Goal: Task Accomplishment & Management: Complete application form

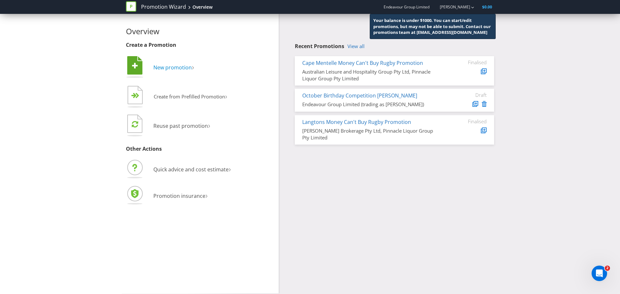
click at [182, 66] on span "New promotion" at bounding box center [172, 67] width 38 height 7
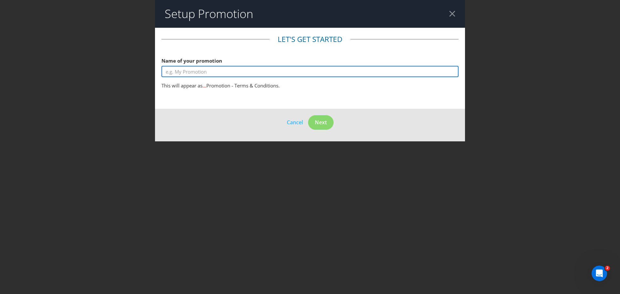
click at [197, 70] on input "text" at bounding box center [310, 71] width 297 height 11
click at [166, 73] on input "Penfolds Grange x Oroton GWP" at bounding box center [310, 71] width 297 height 11
type input "LANGTONS Penfolds Grange x Oroton GWP"
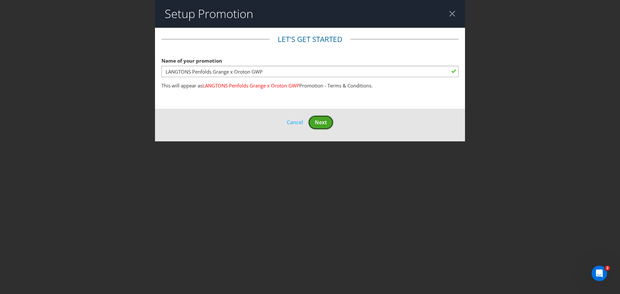
click at [317, 122] on span "Next" at bounding box center [321, 122] width 12 height 7
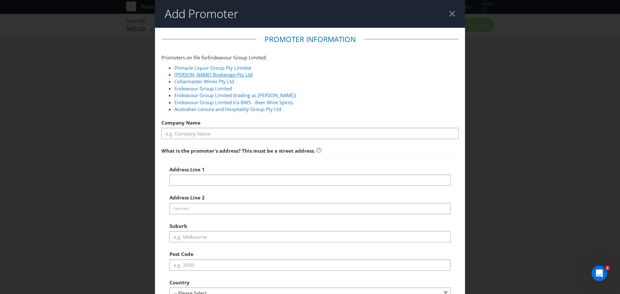
click at [227, 74] on link "[PERSON_NAME] Brokerage Pty Ltd" at bounding box center [213, 74] width 78 height 6
type input "[PERSON_NAME] Brokerage Pty Ltd"
type input "[STREET_ADDRESS]"
type input "[GEOGRAPHIC_DATA]"
type input "2010"
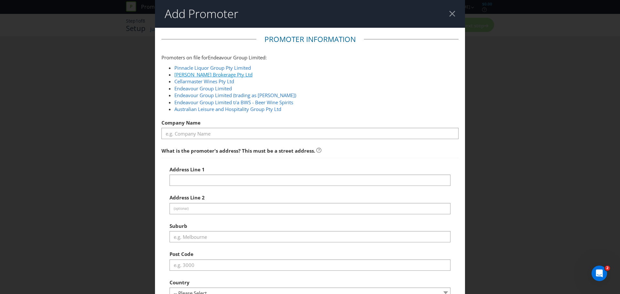
select select "AU"
type input "1300721920"
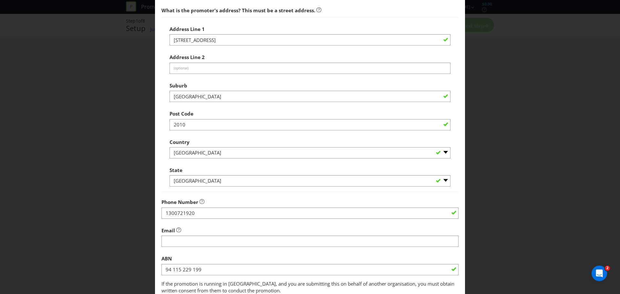
scroll to position [129, 0]
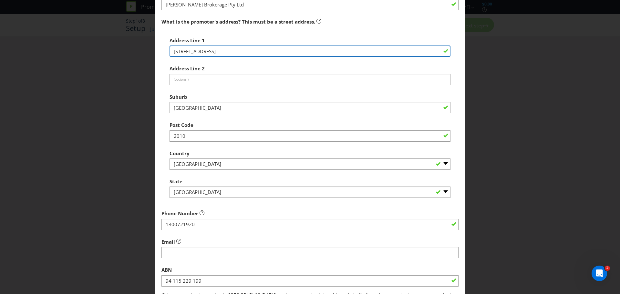
click at [211, 48] on input "[STREET_ADDRESS]" at bounding box center [310, 51] width 281 height 11
click at [233, 51] on input "[STREET_ADDRESS]" at bounding box center [310, 51] width 281 height 11
drag, startPoint x: 241, startPoint y: 50, endPoint x: 129, endPoint y: 37, distance: 113.1
click at [129, 37] on div "Add Promoter Promoter Information Promoters on file for Endeavour Group Limited…" at bounding box center [310, 147] width 620 height 294
type input "L2 [PERSON_NAME] St"
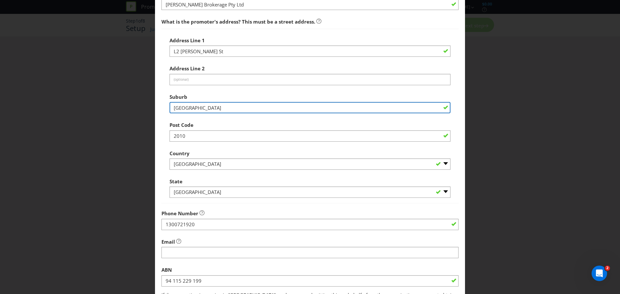
drag, startPoint x: 205, startPoint y: 107, endPoint x: 149, endPoint y: 103, distance: 55.7
click at [149, 103] on div "Add Promoter Promoter Information Promoters on file for Endeavour Group Limited…" at bounding box center [310, 147] width 620 height 294
type input "Barangaroo"
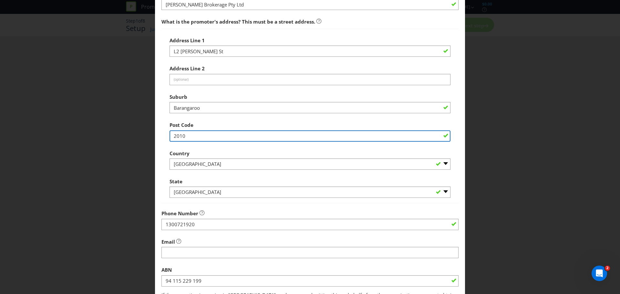
click at [221, 135] on input "2010" at bounding box center [310, 136] width 281 height 11
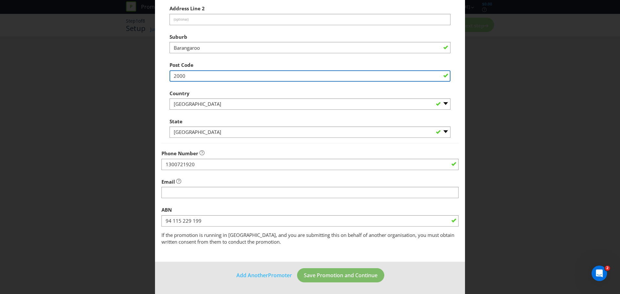
type input "2000"
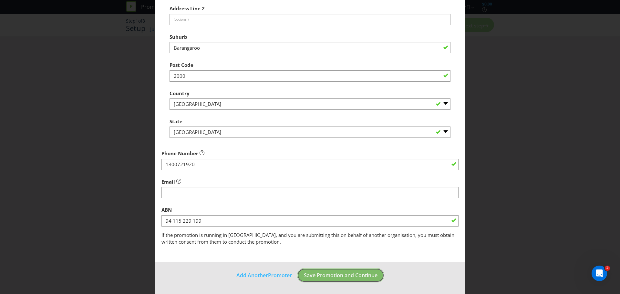
click at [346, 275] on span "Save Promotion and Continue" at bounding box center [341, 275] width 74 height 7
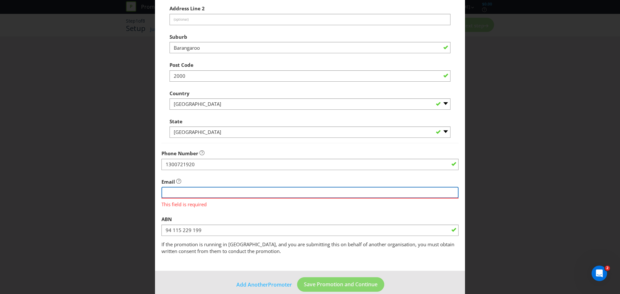
click at [208, 193] on input "string" at bounding box center [310, 192] width 297 height 11
paste input "[EMAIL_ADDRESS][DOMAIN_NAME]"
type input "[EMAIL_ADDRESS][DOMAIN_NAME]"
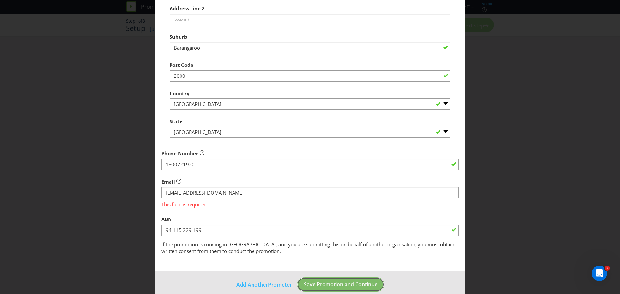
click at [315, 281] on button "Save Promotion and Continue" at bounding box center [340, 285] width 87 height 15
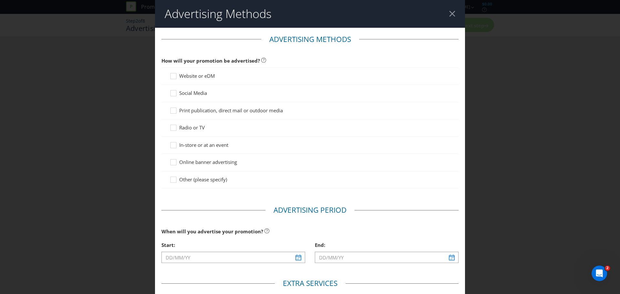
click at [200, 78] on span "Website or eDM" at bounding box center [197, 76] width 36 height 6
click at [0, 0] on input "Website or eDM" at bounding box center [0, 0] width 0 height 0
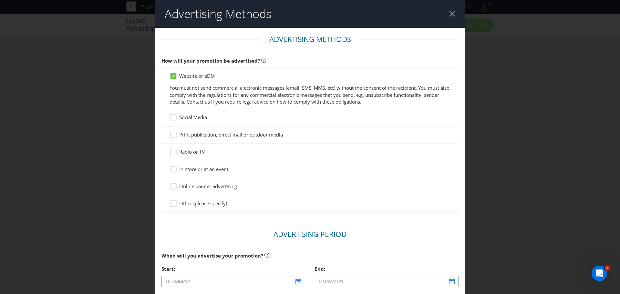
click at [198, 121] on div at bounding box center [310, 121] width 281 height 1
click at [198, 117] on span "Social Media" at bounding box center [193, 117] width 28 height 6
click at [0, 0] on input "Social Media" at bounding box center [0, 0] width 0 height 0
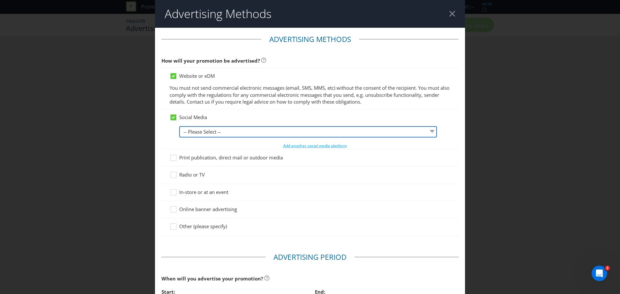
click at [279, 136] on select "-- Please Select -- Facebook X Instagram Snapchat LinkedIn Pinterest Tumblr You…" at bounding box center [308, 131] width 258 height 11
select select "INSTAGRAM"
click at [179, 126] on select "-- Please Select -- Facebook X Instagram Snapchat LinkedIn Pinterest Tumblr You…" at bounding box center [308, 131] width 258 height 11
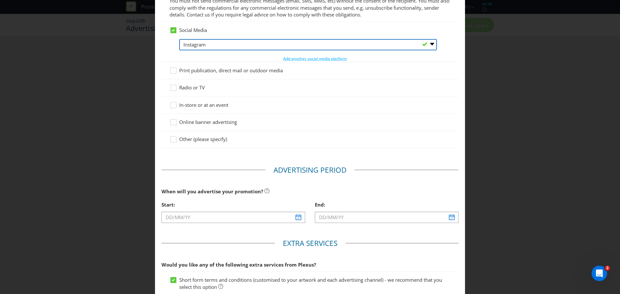
scroll to position [97, 0]
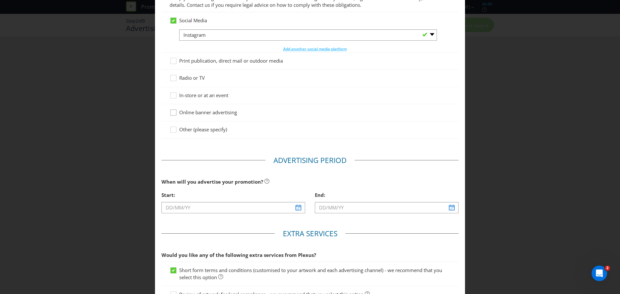
click at [175, 114] on icon at bounding box center [175, 114] width 10 height 10
click at [0, 0] on input "Online banner advertising" at bounding box center [0, 0] width 0 height 0
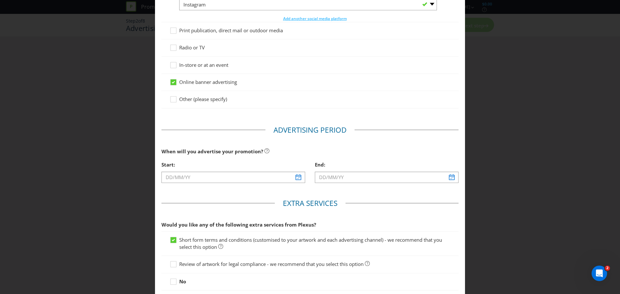
scroll to position [162, 0]
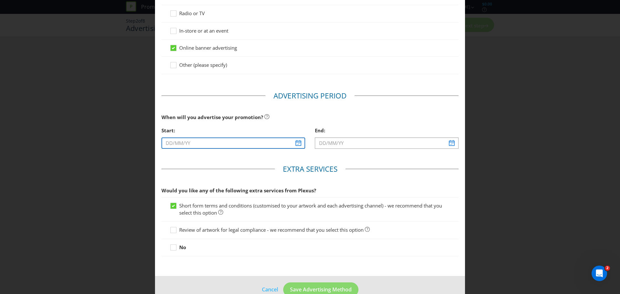
click at [298, 139] on input "text" at bounding box center [234, 143] width 144 height 11
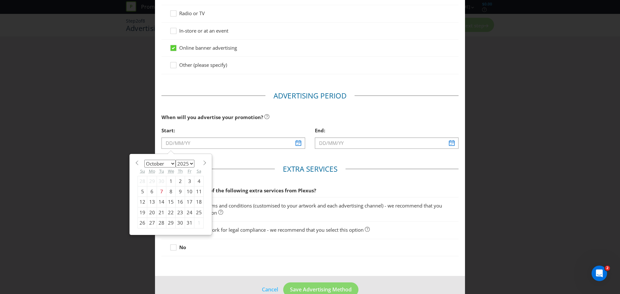
click at [168, 164] on select "January February March April May June July August September October November De…" at bounding box center [159, 164] width 31 height 8
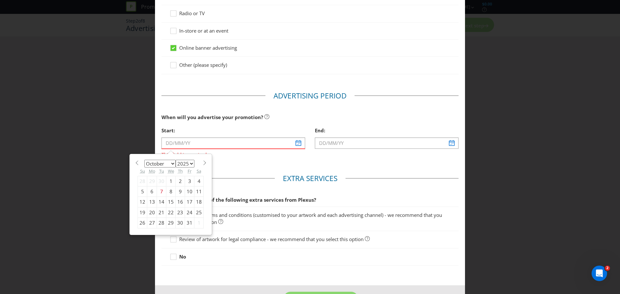
click at [202, 164] on span at bounding box center [204, 163] width 5 height 5
select select "10"
click at [150, 202] on div "10" at bounding box center [152, 202] width 10 height 10
type input "[DATE]"
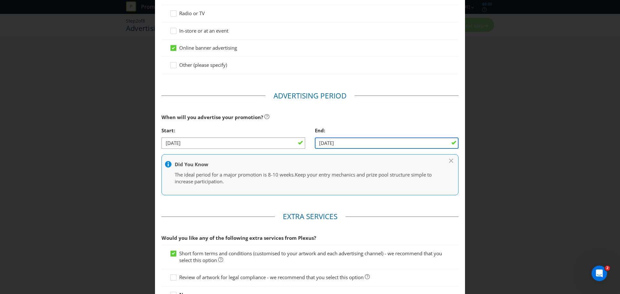
click at [432, 144] on input "[DATE]" at bounding box center [387, 143] width 144 height 11
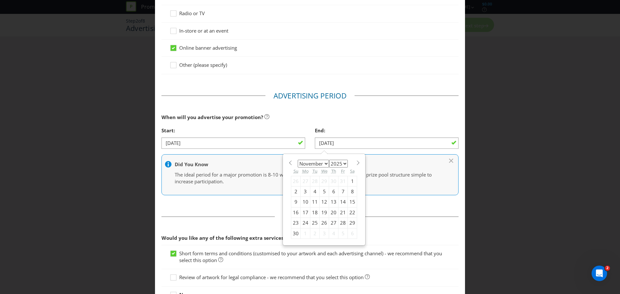
click at [293, 233] on div "30" at bounding box center [295, 233] width 9 height 10
type input "[DATE]"
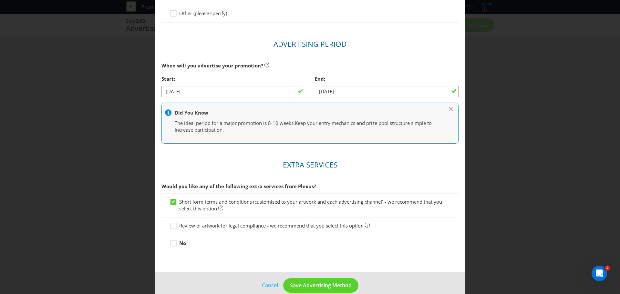
scroll to position [224, 0]
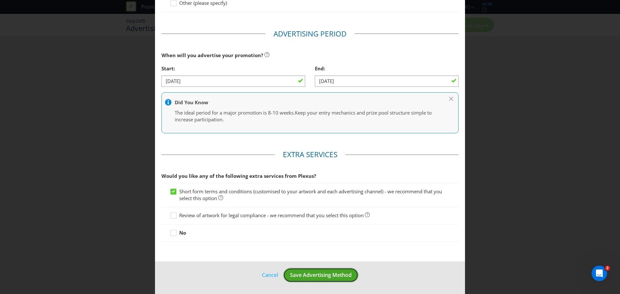
click at [321, 275] on span "Save Advertising Method" at bounding box center [321, 275] width 62 height 7
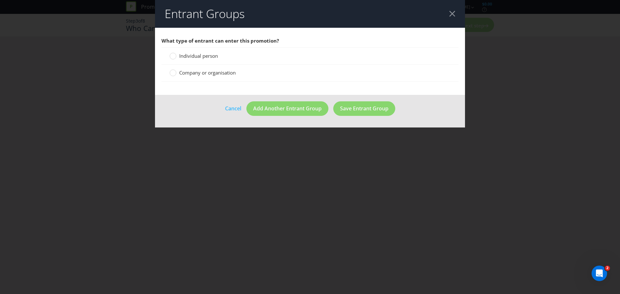
click at [222, 72] on span "Company or organisation" at bounding box center [207, 72] width 57 height 6
click at [0, 0] on input "Company or organisation" at bounding box center [0, 0] width 0 height 0
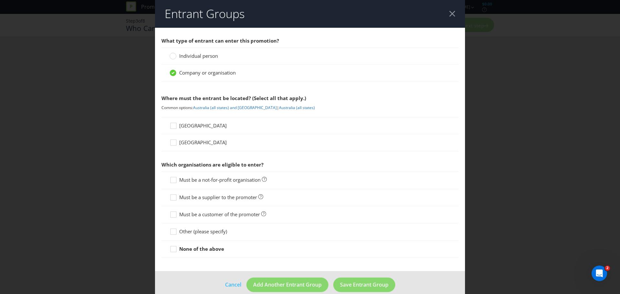
click at [190, 127] on span "[GEOGRAPHIC_DATA]" at bounding box center [203, 125] width 48 height 6
click at [0, 0] on input "[GEOGRAPHIC_DATA]" at bounding box center [0, 0] width 0 height 0
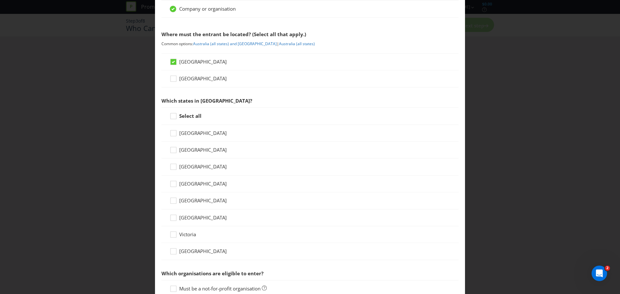
scroll to position [65, 0]
click at [179, 114] on strong "Select all" at bounding box center [190, 115] width 22 height 6
click at [0, 0] on input "Select all" at bounding box center [0, 0] width 0 height 0
click at [194, 166] on span "[GEOGRAPHIC_DATA]" at bounding box center [203, 166] width 48 height 6
click at [0, 0] on input "[GEOGRAPHIC_DATA]" at bounding box center [0, 0] width 0 height 0
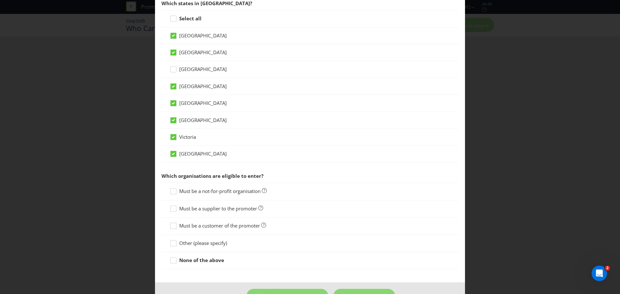
scroll to position [183, 0]
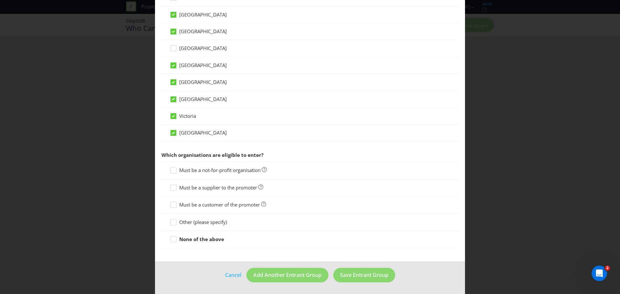
click at [242, 205] on span "Must be a customer of the promoter" at bounding box center [219, 205] width 81 height 6
click at [0, 0] on input "Must be a customer of the promoter" at bounding box center [0, 0] width 0 height 0
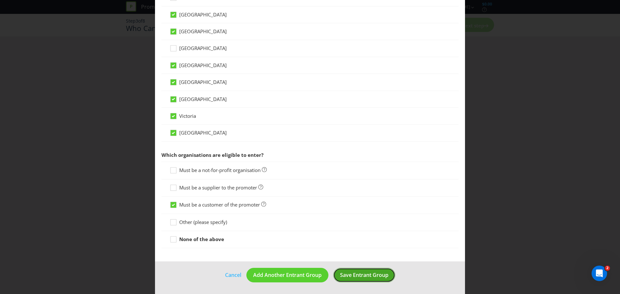
click at [370, 279] on button "Save Entrant Group" at bounding box center [364, 275] width 62 height 15
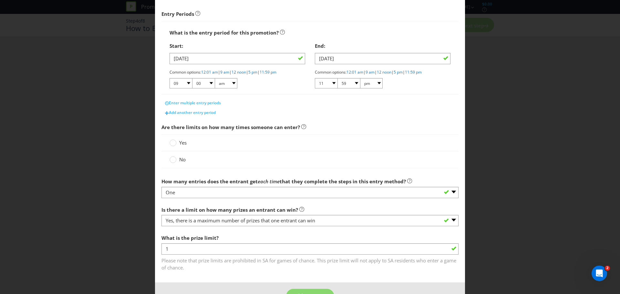
scroll to position [118, 0]
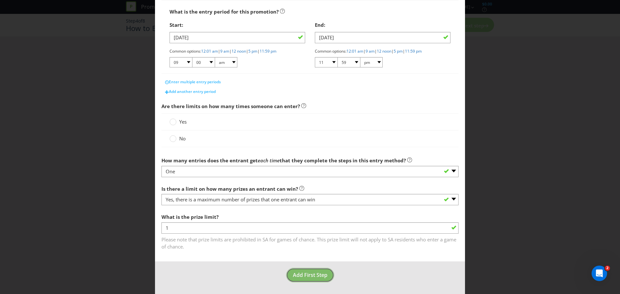
click at [306, 275] on span "Add First Step" at bounding box center [310, 275] width 35 height 7
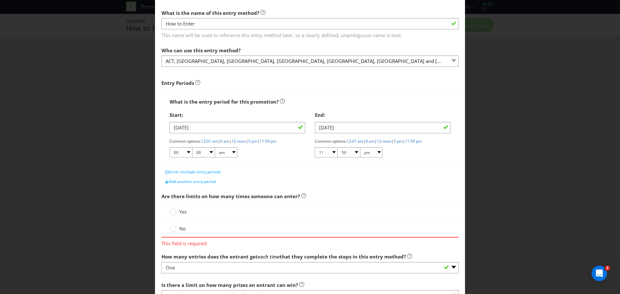
click at [178, 215] on label "Yes" at bounding box center [179, 212] width 18 height 7
click at [0, 0] on input "Yes" at bounding box center [0, 0] width 0 height 0
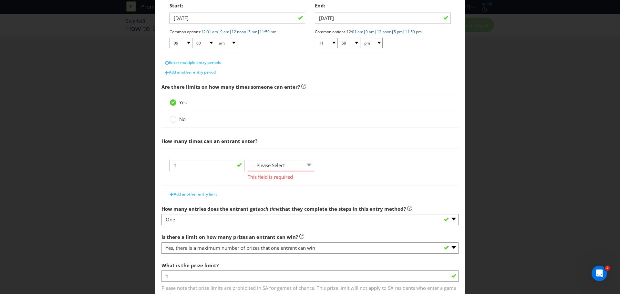
scroll to position [185, 0]
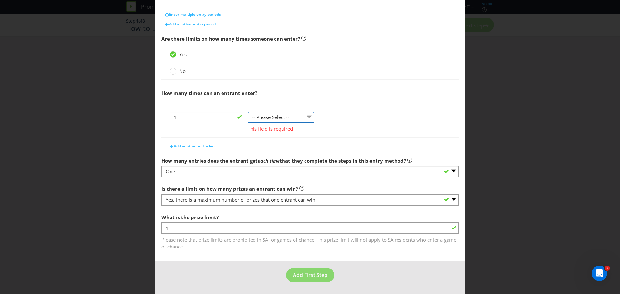
click at [266, 118] on select "-- Please Select -- per person per day per purchase per transaction Other (plea…" at bounding box center [281, 117] width 67 height 11
select select "PER_TRANSACTION"
click at [248, 121] on select "-- Please Select -- per person per day per purchase per transaction Other (plea…" at bounding box center [281, 117] width 67 height 11
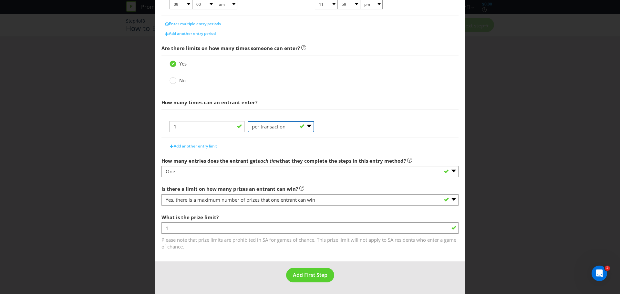
scroll to position [176, 0]
click at [296, 274] on span "Add First Step" at bounding box center [310, 275] width 35 height 7
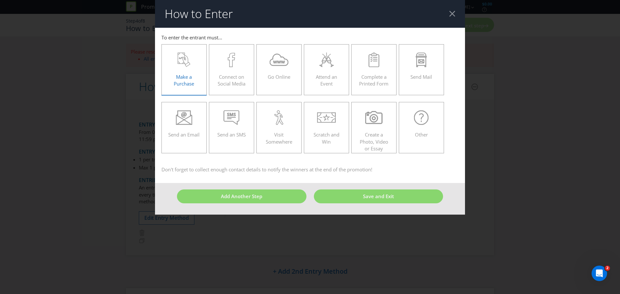
click at [182, 75] on span "Make a Purchase" at bounding box center [184, 80] width 20 height 13
click at [0, 0] on input "Make a Purchase" at bounding box center [0, 0] width 0 height 0
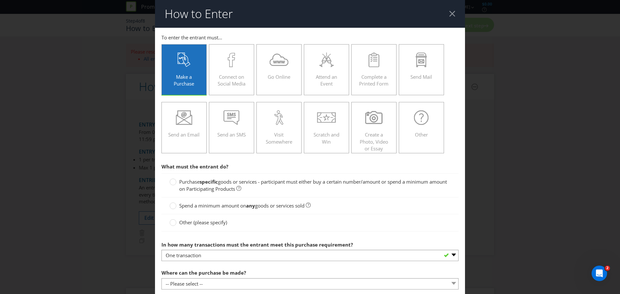
click at [185, 182] on span "Purchase" at bounding box center [189, 182] width 20 height 6
click at [0, 0] on input "Purchase specific goods or services - participant must either buy a certain num…" at bounding box center [0, 0] width 0 height 0
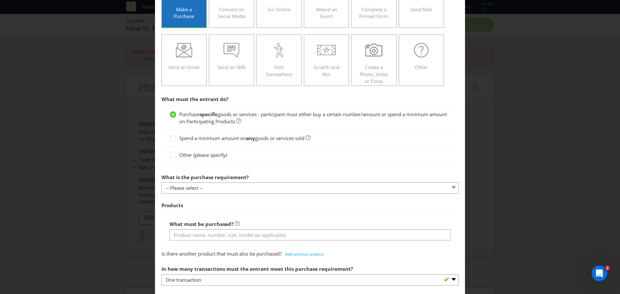
scroll to position [97, 0]
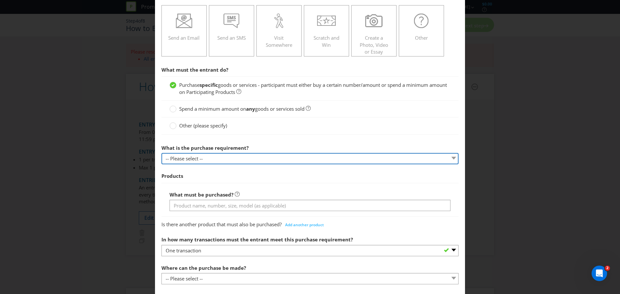
click at [228, 161] on select "-- Please select -- Buy a certain number of these products or services Spend a …" at bounding box center [310, 158] width 297 height 11
select select "MINIMUM_QUANTITY"
click at [162, 153] on select "-- Please select -- Buy a certain number of these products or services Spend a …" at bounding box center [310, 158] width 297 height 11
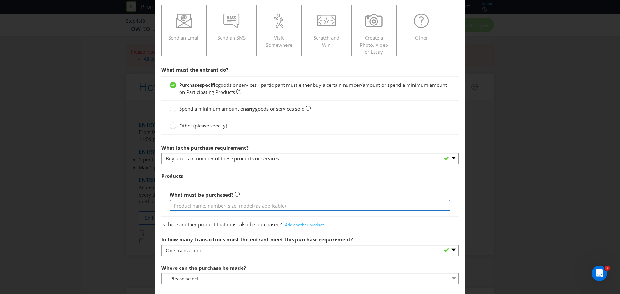
click at [194, 205] on input "text" at bounding box center [310, 205] width 281 height 11
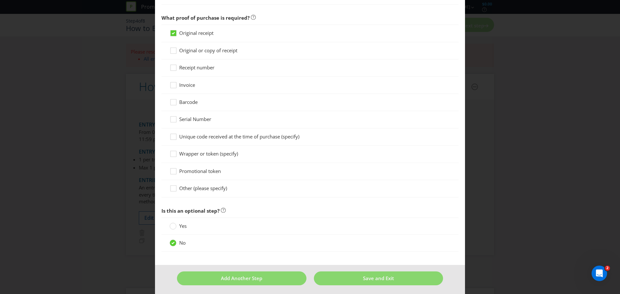
scroll to position [487, 0]
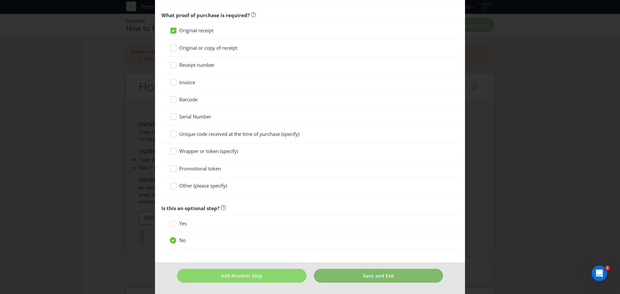
type input "Any bottle of Penfolds Grange"
click at [345, 276] on button "Save and Exit" at bounding box center [379, 276] width 130 height 14
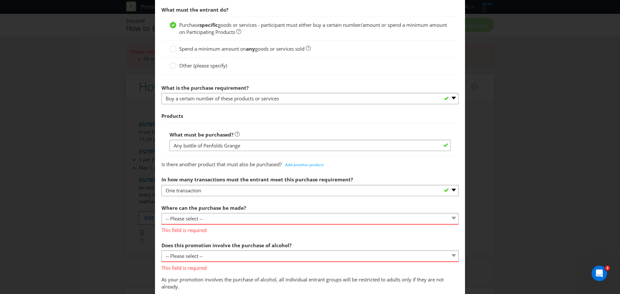
scroll to position [189, 0]
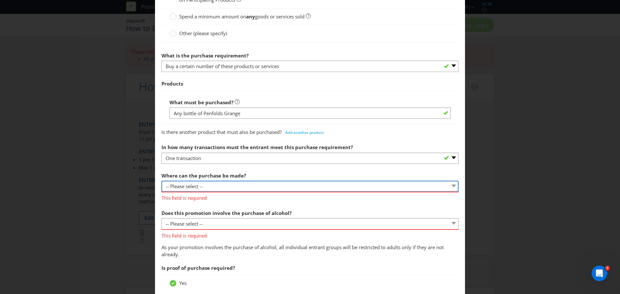
click at [235, 188] on select "-- Please select -- Any stores displaying promotional material (including onlin…" at bounding box center [310, 186] width 297 height 11
select select "SPECIFIC"
click at [162, 181] on select "-- Please select -- Any stores displaying promotional material (including onlin…" at bounding box center [310, 186] width 297 height 11
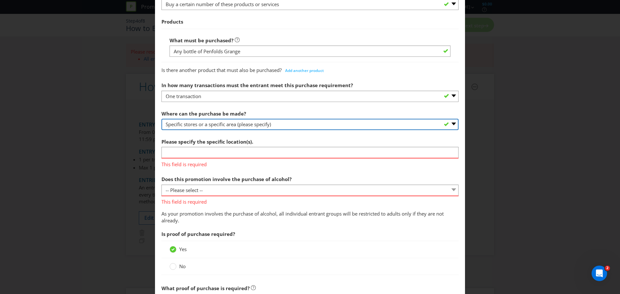
scroll to position [254, 0]
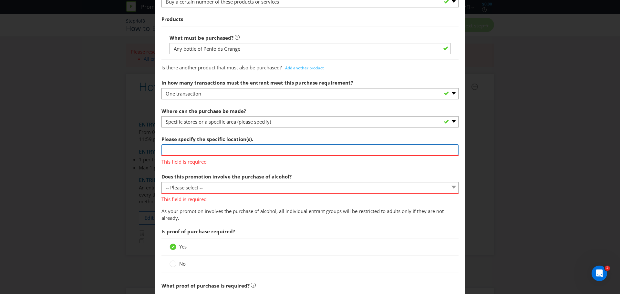
click at [246, 152] on input "text" at bounding box center [310, 149] width 297 height 11
paste input "[URL][DOMAIN_NAME]"
type input "[URL][DOMAIN_NAME]"
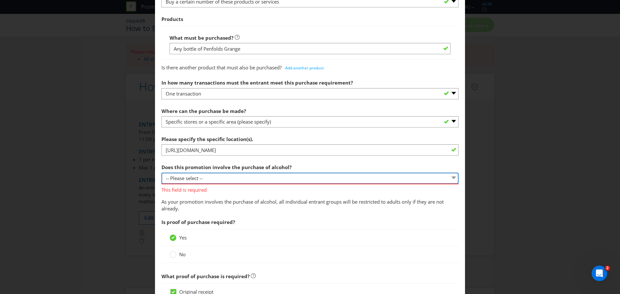
click at [248, 188] on div "Does this promotion involve the purchase of alcohol? -- Please select -- Yes, f…" at bounding box center [310, 177] width 297 height 33
select select "YES_OFF_PREMISES"
click at [162, 173] on select "-- Please select -- Yes, for on-premises consumption Yes, for off-premises cons…" at bounding box center [310, 178] width 297 height 11
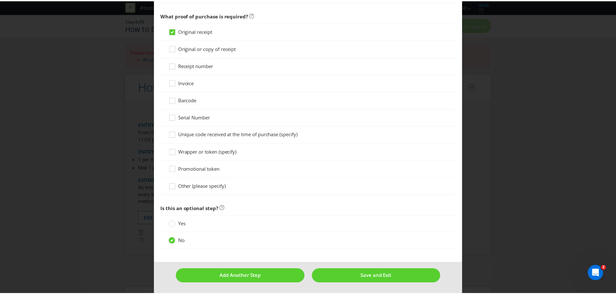
scroll to position [506, 0]
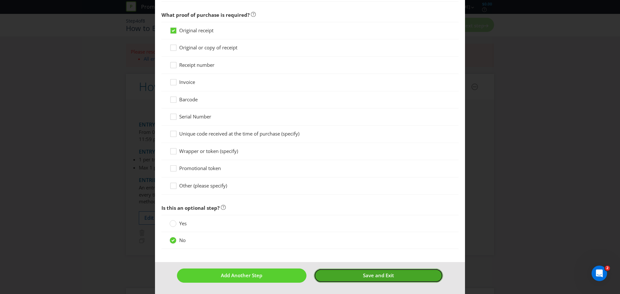
click at [369, 282] on button "Save and Exit" at bounding box center [379, 276] width 130 height 14
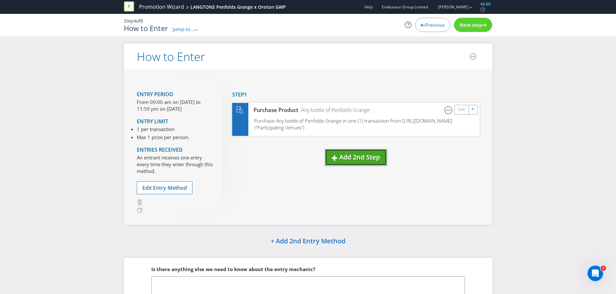
click at [349, 162] on span "Add 2nd Step" at bounding box center [359, 157] width 41 height 9
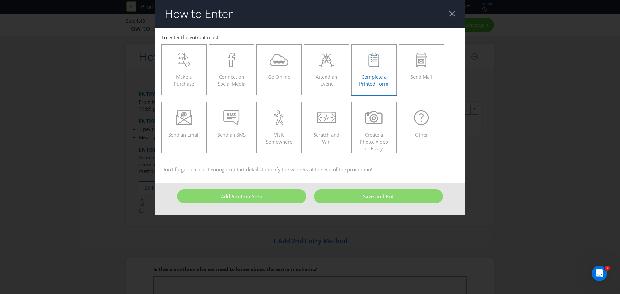
click at [375, 81] on span "Complete a Printed Form" at bounding box center [373, 80] width 29 height 13
click at [0, 0] on input "Complete a Printed Form" at bounding box center [0, 0] width 0 height 0
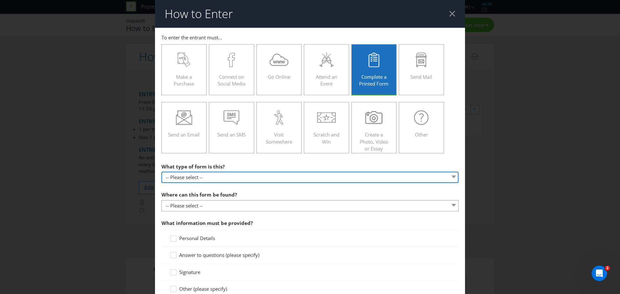
click at [259, 177] on select "-- Please select -- Entry form for a competition Claim form for a gift with pur…" at bounding box center [310, 177] width 297 height 11
select select "CLAIM_FORM_FOR_GWP"
click at [162, 172] on select "-- Please select -- Entry form for a competition Claim form for a gift with pur…" at bounding box center [310, 177] width 297 height 11
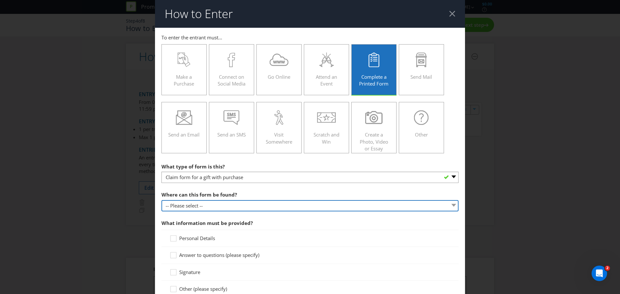
click at [231, 208] on select "-- Please select -- In-store Online (download and print) On back of game card O…" at bounding box center [310, 205] width 297 height 11
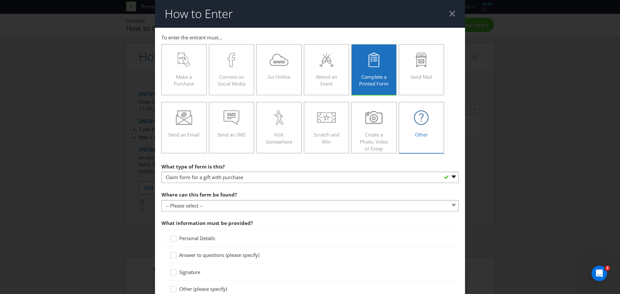
click at [424, 129] on div "Other" at bounding box center [422, 125] width 32 height 29
click at [0, 0] on input "Other" at bounding box center [0, 0] width 0 height 0
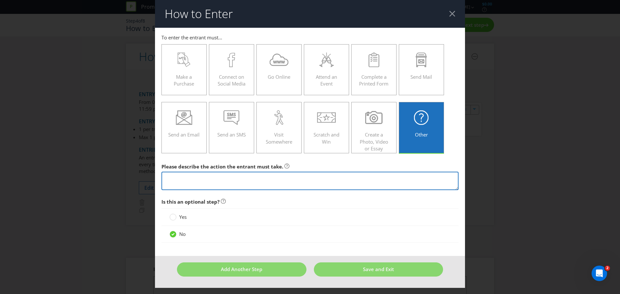
click at [210, 177] on textarea at bounding box center [310, 181] width 297 height 18
click at [216, 177] on textarea "Visit this landing page and enter your personal details" at bounding box center [310, 181] width 297 height 18
click at [337, 175] on textarea "Visit this landing page (TBC URL) and enter your personal details" at bounding box center [310, 181] width 297 height 18
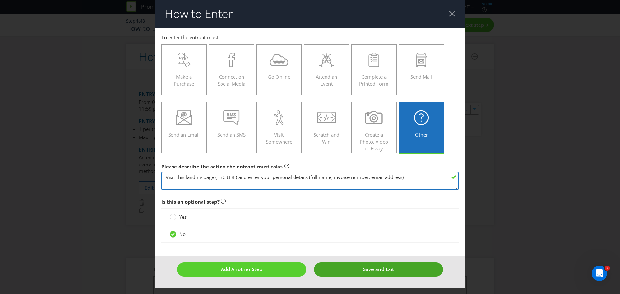
type textarea "Visit this landing page (TBC URL) and enter your personal details (full name, i…"
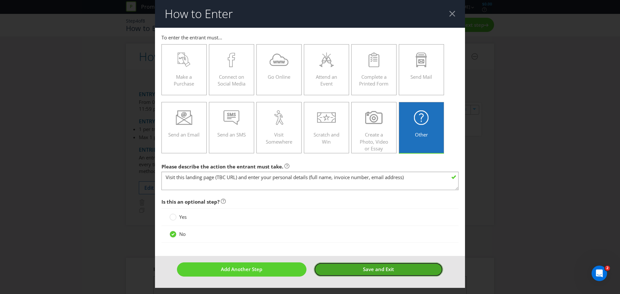
click at [359, 269] on button "Save and Exit" at bounding box center [379, 270] width 130 height 14
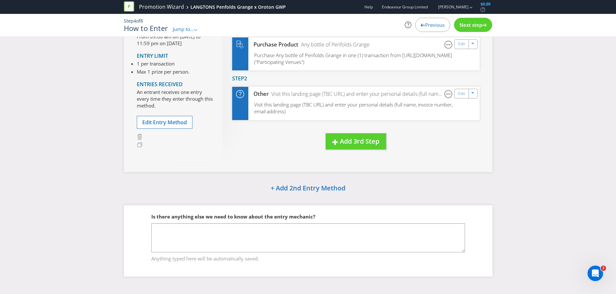
scroll to position [79, 0]
click at [478, 24] on span "Next step" at bounding box center [470, 25] width 23 height 6
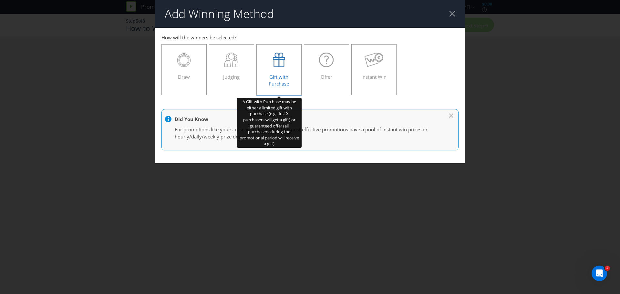
click at [283, 77] on span "Gift with Purchase" at bounding box center [279, 80] width 20 height 13
click at [0, 0] on input "Gift with Purchase" at bounding box center [0, 0] width 0 height 0
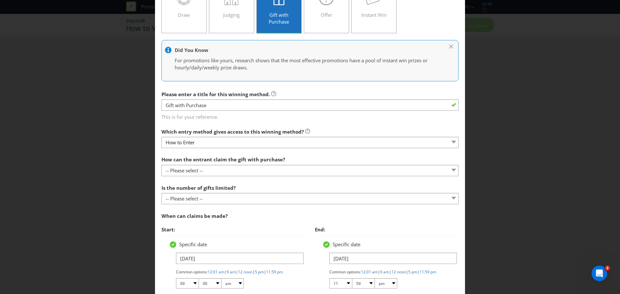
scroll to position [97, 0]
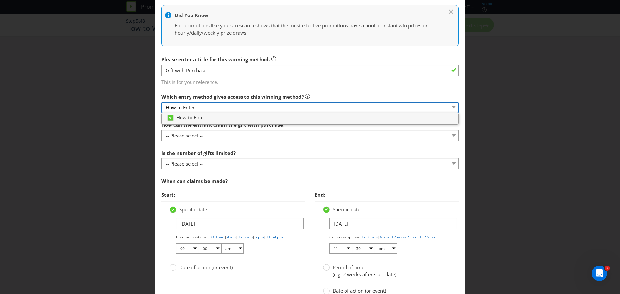
click at [243, 109] on select "How to Enter" at bounding box center [310, 107] width 297 height 11
click at [210, 108] on select "How to Enter" at bounding box center [310, 107] width 297 height 11
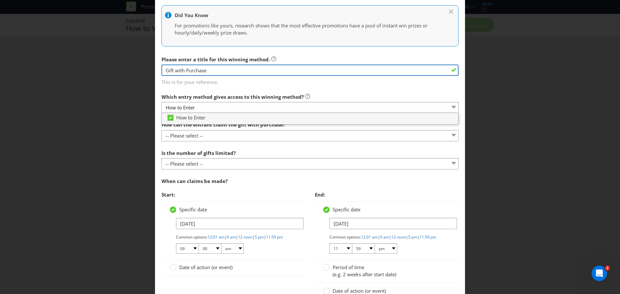
click at [205, 72] on input "Gift with Purchase" at bounding box center [310, 70] width 297 height 11
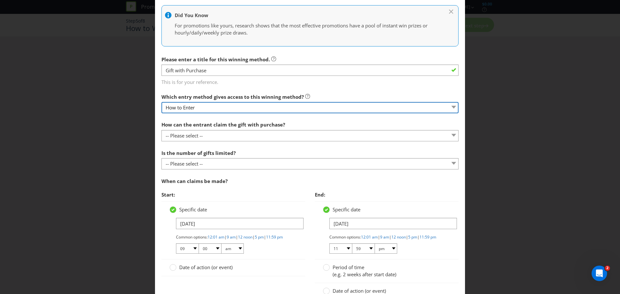
click at [204, 106] on select "How to Enter" at bounding box center [310, 107] width 297 height 11
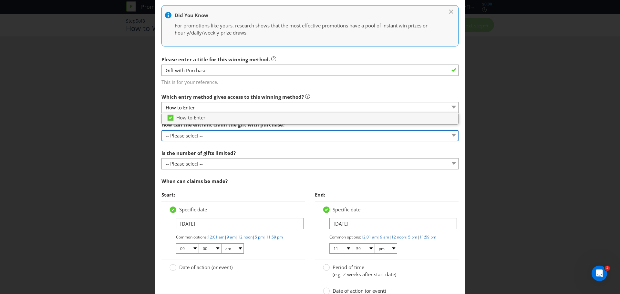
click at [211, 133] on select "-- Please select -- Already covered by entry mechanic Automatically sent to cla…" at bounding box center [310, 135] width 297 height 11
select select "ENTRY_MECHANIC"
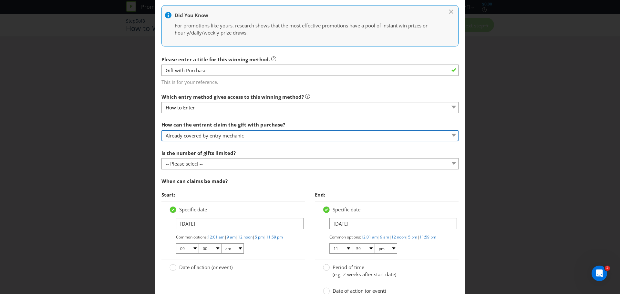
click at [162, 130] on select "-- Please select -- Already covered by entry mechanic Automatically sent to cla…" at bounding box center [310, 135] width 297 height 11
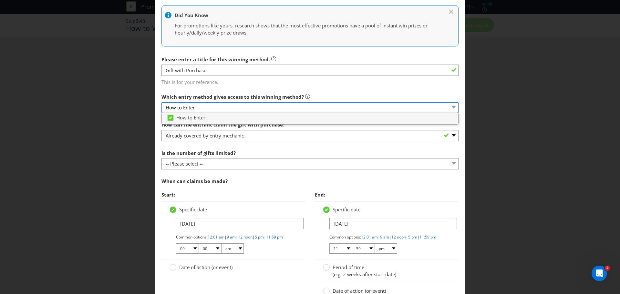
click at [201, 105] on select "How to Enter" at bounding box center [310, 107] width 297 height 11
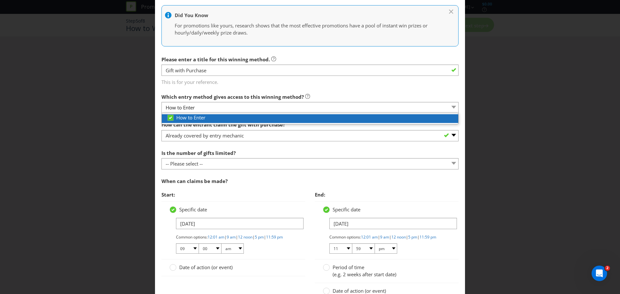
click at [195, 118] on span "How to Enter" at bounding box center [190, 117] width 29 height 6
click at [169, 117] on div at bounding box center [170, 115] width 3 height 3
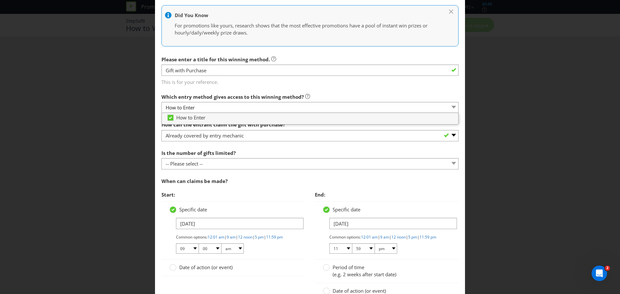
click at [363, 94] on div "Which entry method gives access to this winning method? How to Enter" at bounding box center [310, 101] width 297 height 23
click at [253, 186] on div "When can claims be made?" at bounding box center [310, 181] width 297 height 13
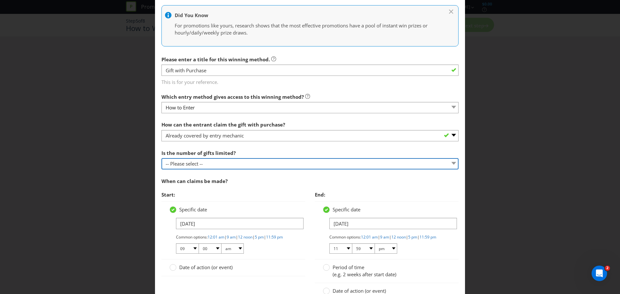
click at [221, 164] on select "-- Please select -- Unlimited gifts available during promotional period Number …" at bounding box center [310, 163] width 297 height 11
select select "LIMITED"
click at [162, 158] on select "-- Please select -- Unlimited gifts available during promotional period Number …" at bounding box center [310, 163] width 297 height 11
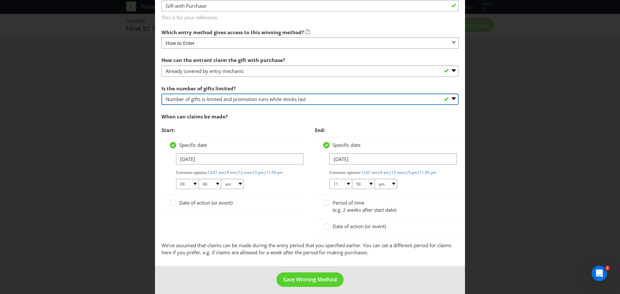
scroll to position [172, 0]
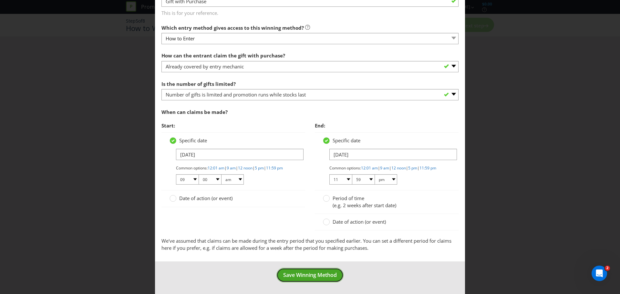
click at [308, 280] on button "Save Winning Method" at bounding box center [310, 275] width 67 height 15
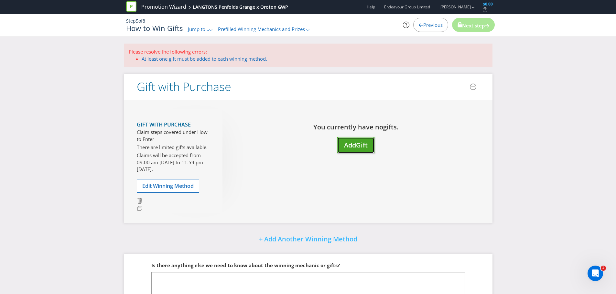
click at [354, 141] on span "Add" at bounding box center [350, 145] width 12 height 9
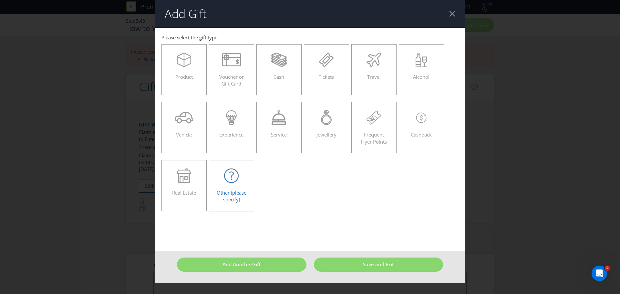
click at [237, 176] on icon at bounding box center [231, 176] width 15 height 15
click at [0, 0] on input "Other (please specify)" at bounding box center [0, 0] width 0 height 0
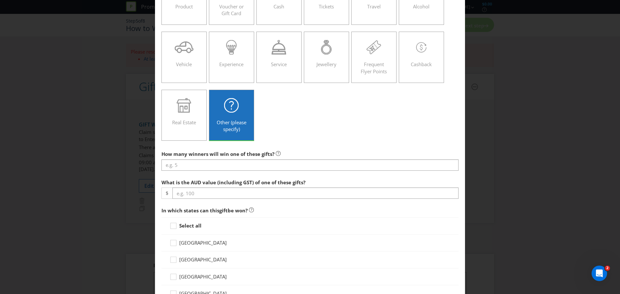
scroll to position [97, 0]
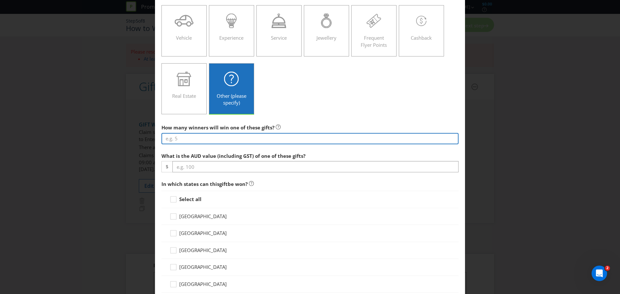
click at [196, 139] on input "number" at bounding box center [310, 138] width 297 height 11
type input "395"
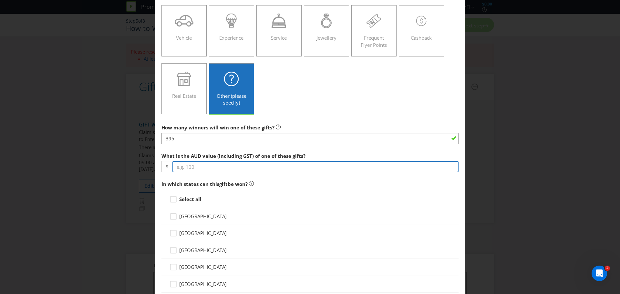
click at [208, 168] on input "number" at bounding box center [316, 166] width 286 height 11
type input "220"
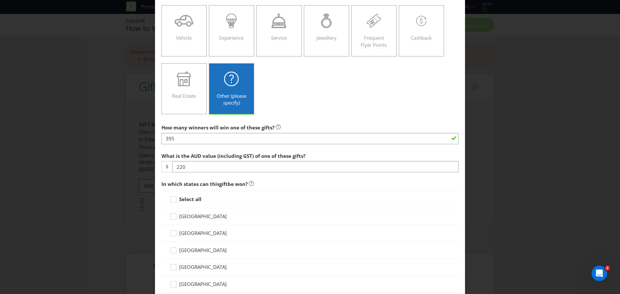
click at [197, 199] on strong "Select all" at bounding box center [190, 199] width 22 height 6
click at [0, 0] on input "Select all" at bounding box center [0, 0] width 0 height 0
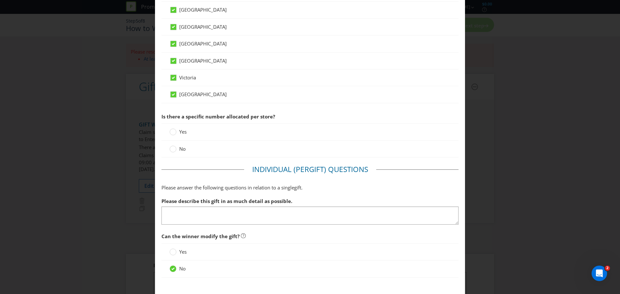
scroll to position [323, 0]
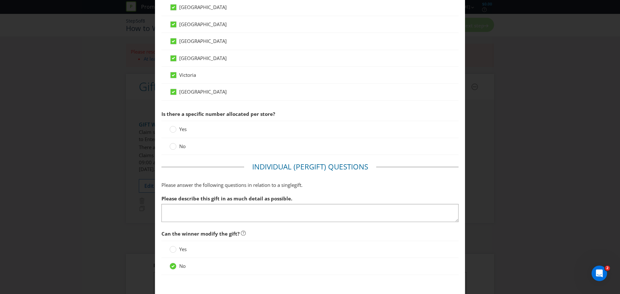
click at [183, 147] on span "No" at bounding box center [182, 146] width 6 height 6
click at [0, 0] on input "No" at bounding box center [0, 0] width 0 height 0
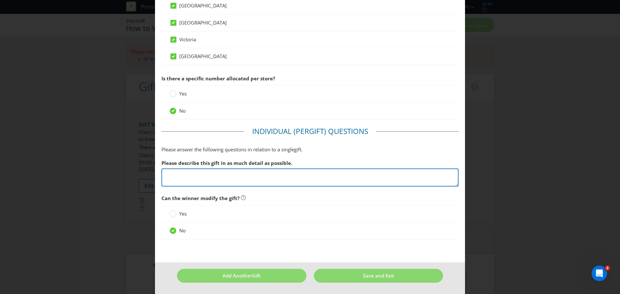
click at [281, 179] on textarea at bounding box center [310, 178] width 297 height 18
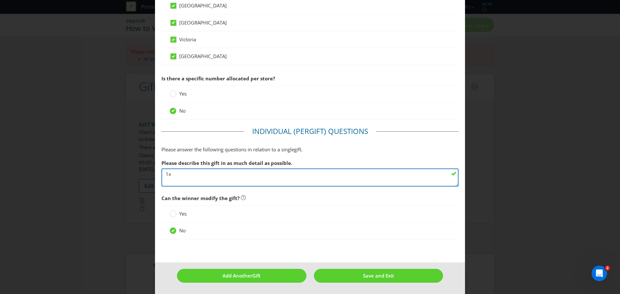
type textarea "1"
drag, startPoint x: 250, startPoint y: 182, endPoint x: 137, endPoint y: 173, distance: 113.1
click at [137, 173] on div "Add Gift [GEOGRAPHIC_DATA] [GEOGRAPHIC_DATA] [GEOGRAPHIC_DATA] [GEOGRAPHIC_DATA…" at bounding box center [310, 147] width 620 height 294
paste textarea "The Proposition: Gift with purchase mechanic • Buy Penfolds Grange V18 or V21 a…"
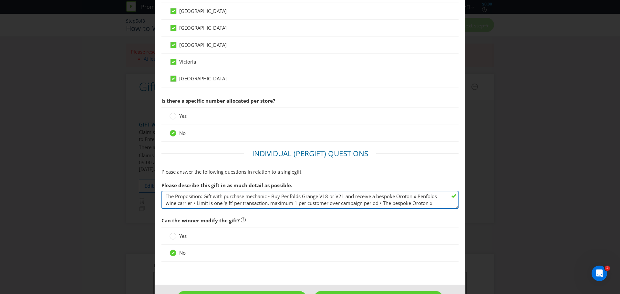
scroll to position [326, 0]
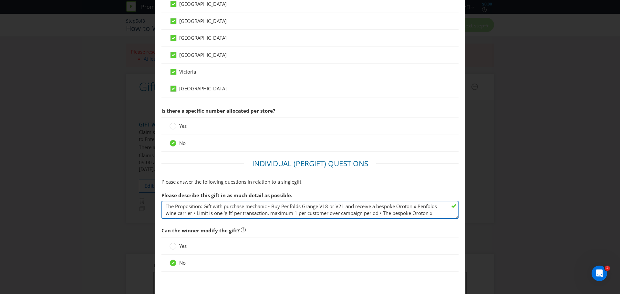
click at [414, 212] on textarea "The Proposition: Gift with purchase mechanic • Buy Penfolds Grange V18 or V21 a…" at bounding box center [310, 210] width 297 height 18
drag, startPoint x: 417, startPoint y: 214, endPoint x: 161, endPoint y: 194, distance: 256.1
click at [162, 194] on div "Please describe this gift in as much detail as possible. The Proposition: Gift …" at bounding box center [310, 204] width 297 height 30
click at [233, 213] on textarea "Bespoke Oroton x Penfolds monogrammed single bottle wine carrier with corkscrew…" at bounding box center [310, 210] width 297 height 18
click at [164, 215] on textarea "Bespoke Oroton x Penfolds monogrammed single bottle wine carrier with corkscrew…" at bounding box center [310, 210] width 297 height 18
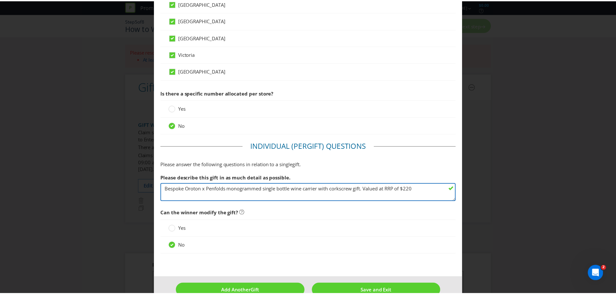
scroll to position [359, 0]
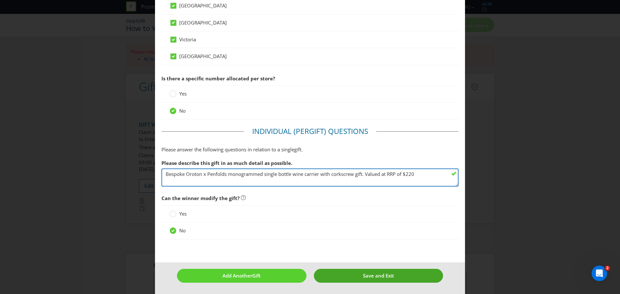
type textarea "Bespoke Oroton x Penfolds monogrammed single bottle wine carrier with corkscrew…"
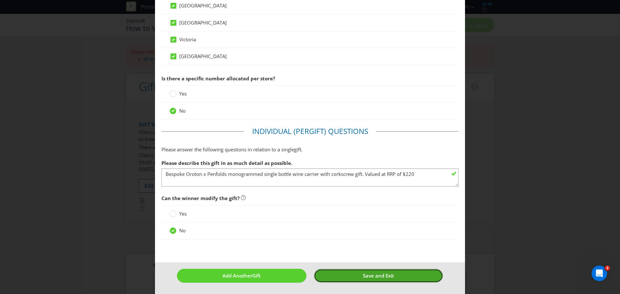
click at [349, 277] on button "Save and Exit" at bounding box center [379, 276] width 130 height 14
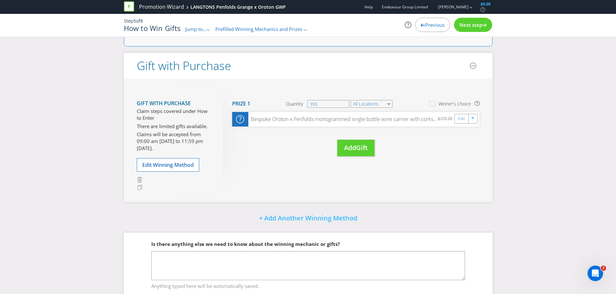
scroll to position [106, 0]
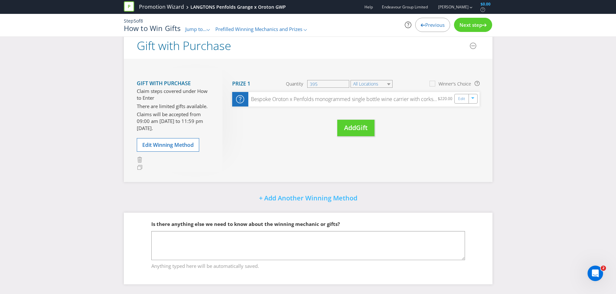
click at [475, 24] on span "Next step" at bounding box center [470, 25] width 23 height 6
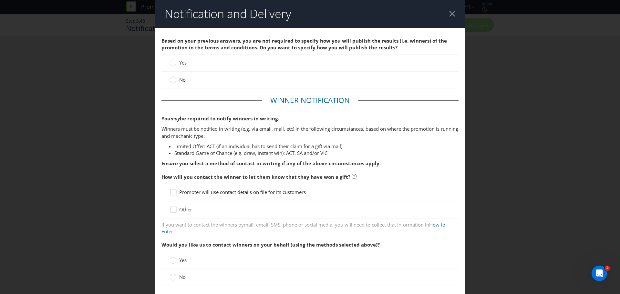
click at [175, 78] on icon at bounding box center [173, 80] width 7 height 7
click at [0, 0] on input "No" at bounding box center [0, 0] width 0 height 0
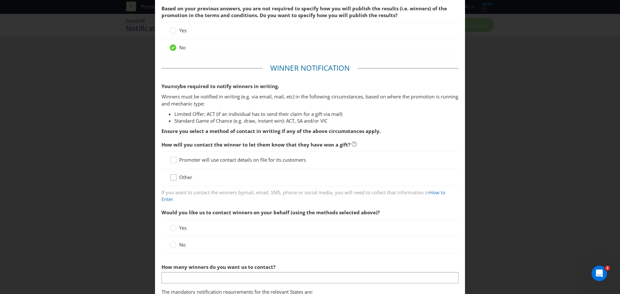
click at [174, 179] on icon at bounding box center [175, 179] width 10 height 10
click at [0, 0] on input "Other" at bounding box center [0, 0] width 0 height 0
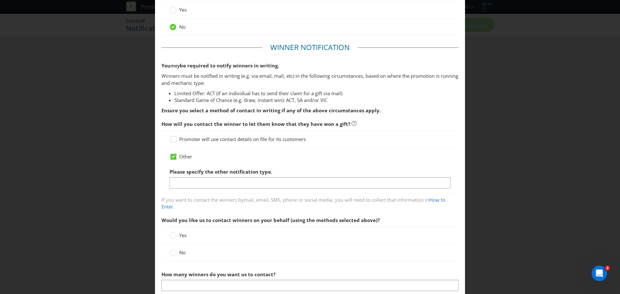
scroll to position [65, 0]
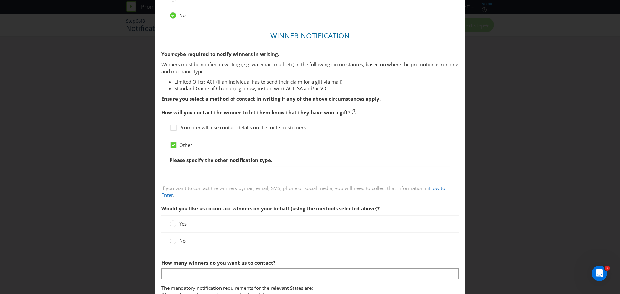
click at [172, 240] on div at bounding box center [173, 239] width 3 height 3
click at [0, 0] on input "No" at bounding box center [0, 0] width 0 height 0
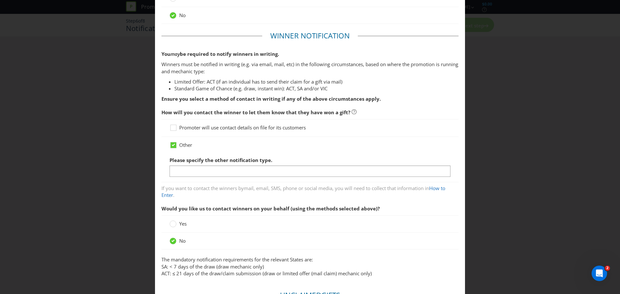
scroll to position [97, 0]
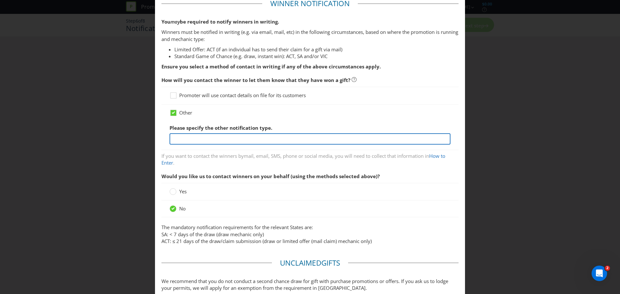
click at [229, 134] on input "text" at bounding box center [310, 138] width 281 height 11
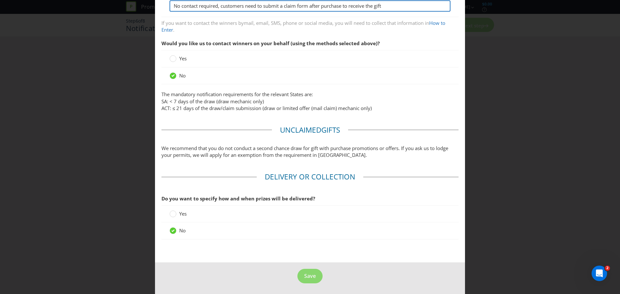
scroll to position [231, 0]
type input "No contact required, customers need to submit a claim form after purchase to re…"
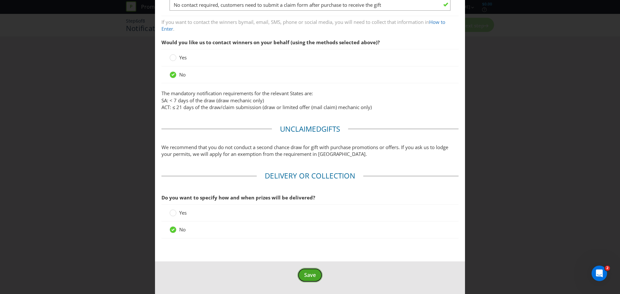
click at [309, 274] on span "Save" at bounding box center [310, 275] width 12 height 7
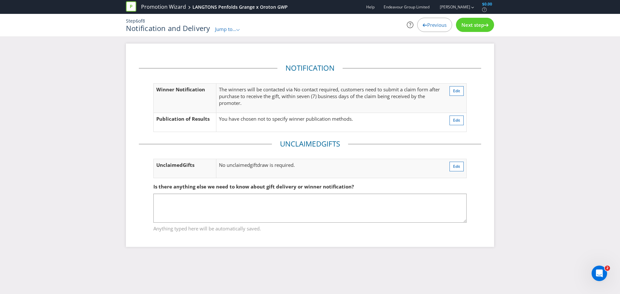
click at [463, 26] on span "Next step" at bounding box center [473, 25] width 23 height 6
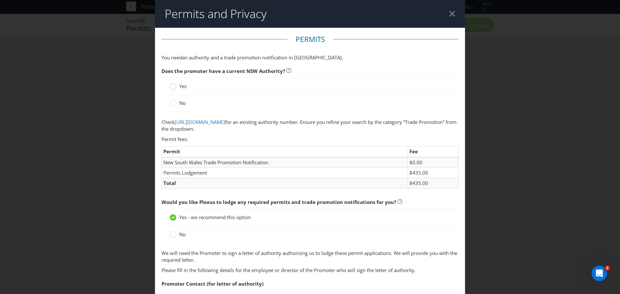
click at [173, 84] on div at bounding box center [173, 84] width 3 height 3
click at [0, 0] on input "Yes" at bounding box center [0, 0] width 0 height 0
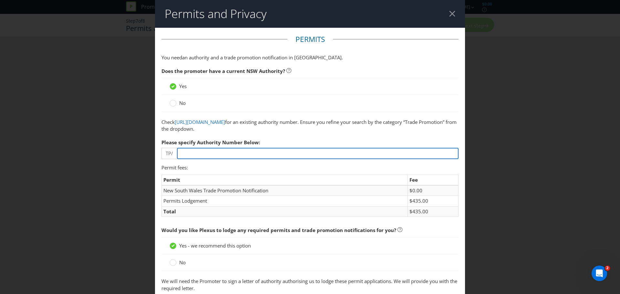
click at [280, 155] on input "number" at bounding box center [318, 153] width 282 height 11
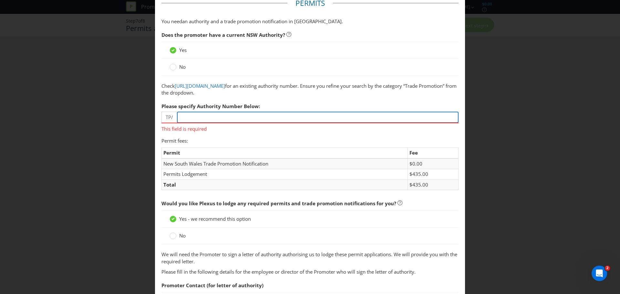
scroll to position [32, 0]
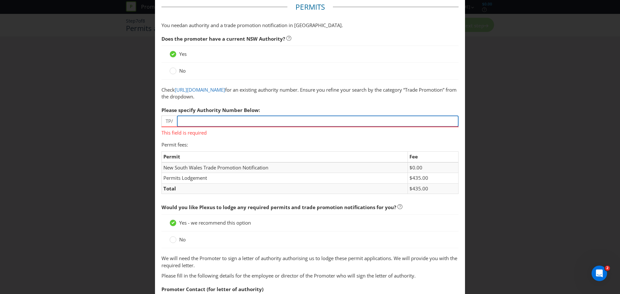
type input "1"
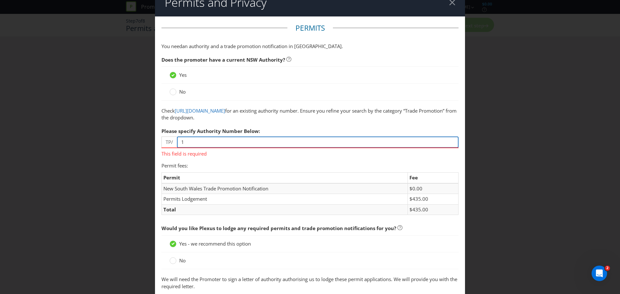
scroll to position [0, 0]
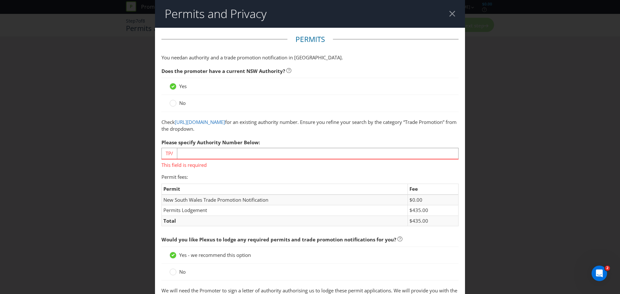
click at [220, 159] on div "This field is required" at bounding box center [310, 164] width 297 height 10
click at [218, 157] on input "number" at bounding box center [318, 153] width 282 height 11
paste input "04024"
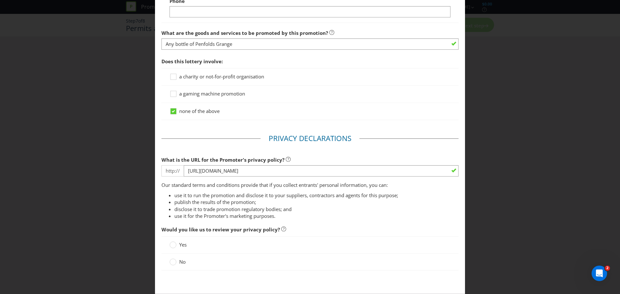
scroll to position [484, 0]
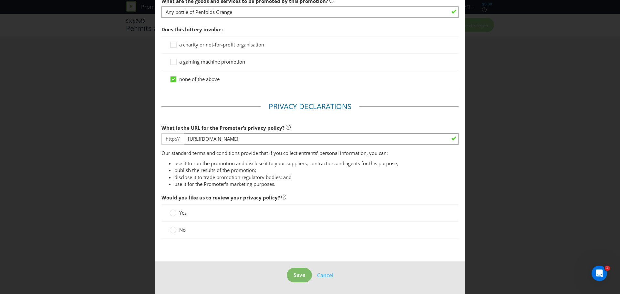
type input "04024"
click at [294, 274] on span "Save" at bounding box center [300, 275] width 12 height 7
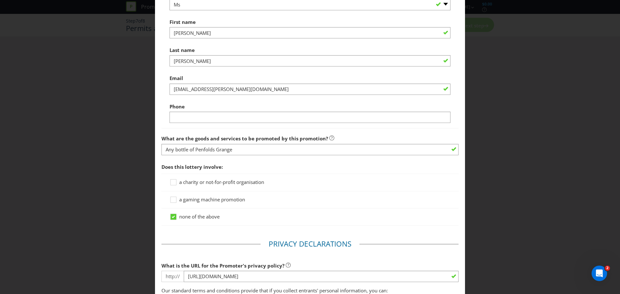
scroll to position [480, 0]
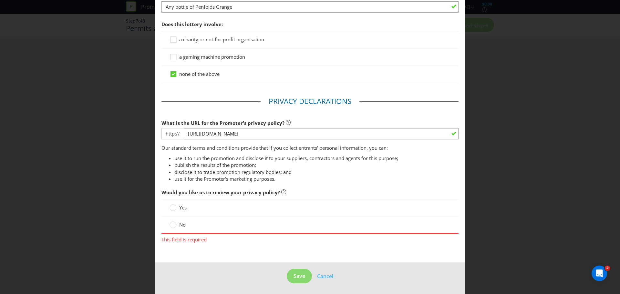
click at [181, 225] on span "No" at bounding box center [182, 225] width 6 height 6
click at [0, 0] on input "No" at bounding box center [0, 0] width 0 height 0
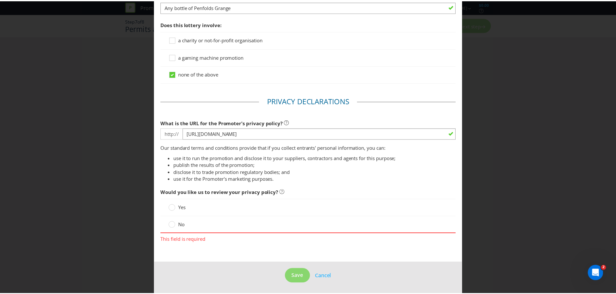
scroll to position [475, 0]
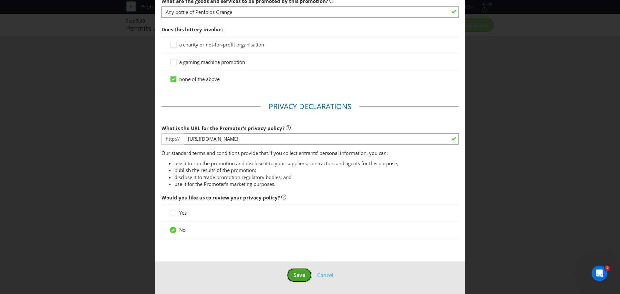
click at [305, 274] on button "Save" at bounding box center [299, 275] width 25 height 15
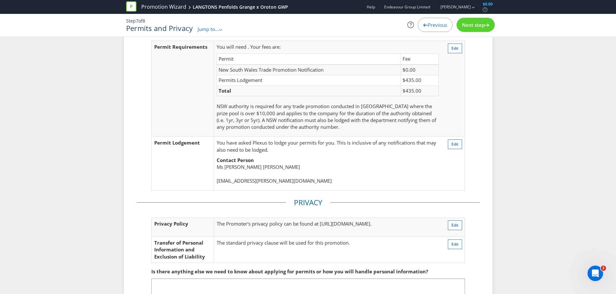
scroll to position [80, 0]
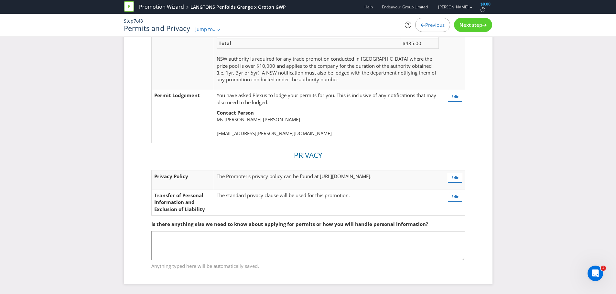
click at [466, 26] on span "Next step" at bounding box center [470, 25] width 23 height 6
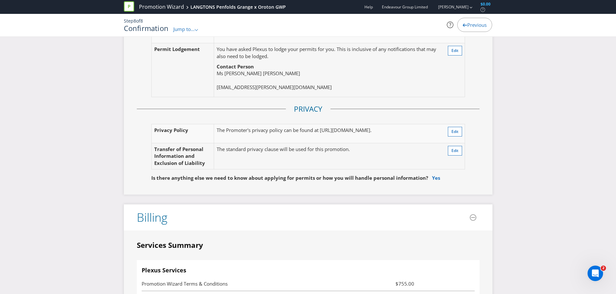
scroll to position [1308, 0]
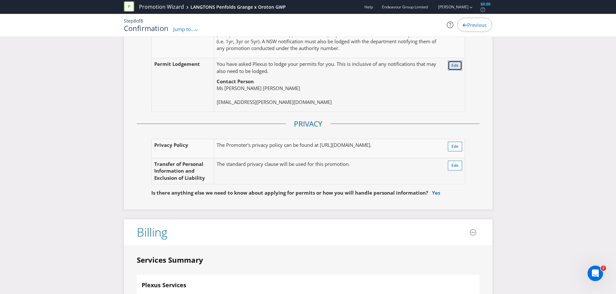
click at [458, 64] on button "Edit" at bounding box center [455, 66] width 14 height 10
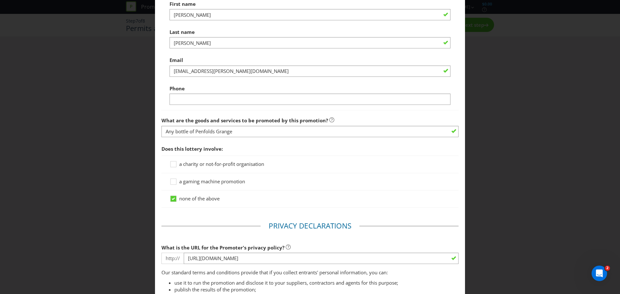
scroll to position [323, 0]
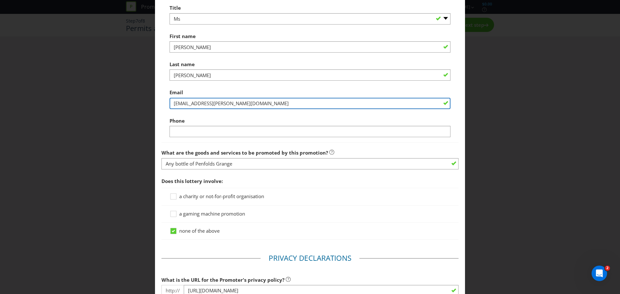
drag, startPoint x: 239, startPoint y: 105, endPoint x: 205, endPoint y: 106, distance: 34.3
click at [205, 106] on input "[EMAIL_ADDRESS][PERSON_NAME][DOMAIN_NAME]" at bounding box center [310, 103] width 281 height 11
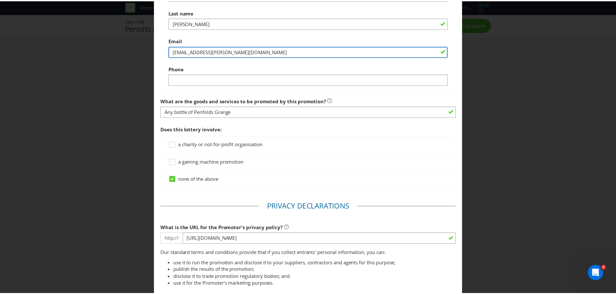
scroll to position [475, 0]
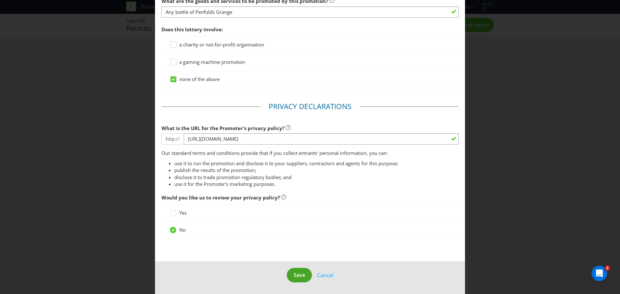
type input "[EMAIL_ADDRESS][PERSON_NAME][DOMAIN_NAME]"
click at [299, 275] on span "Save" at bounding box center [300, 275] width 12 height 7
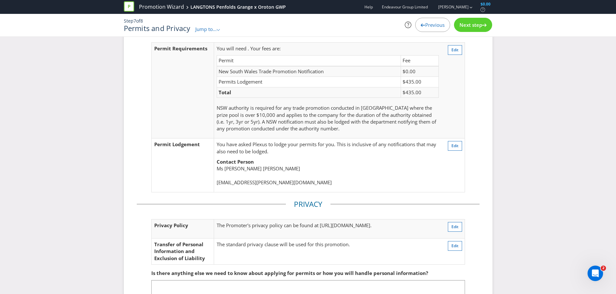
scroll to position [80, 0]
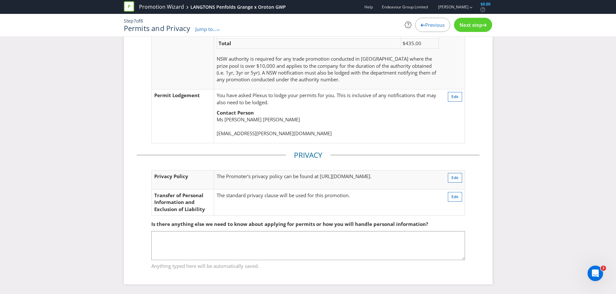
click at [479, 19] on div "Next step" at bounding box center [473, 25] width 38 height 14
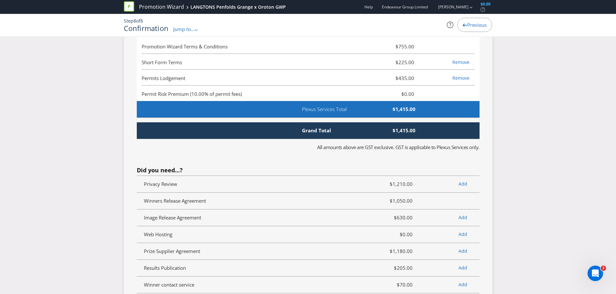
scroll to position [1574, 0]
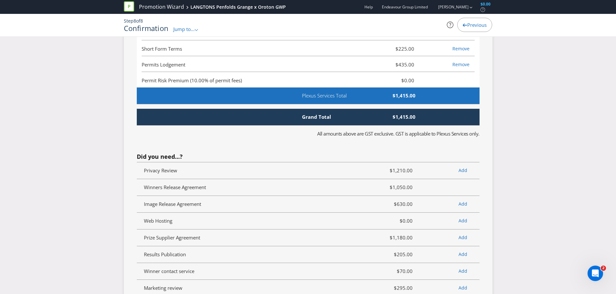
click at [322, 120] on span "Grand Total" at bounding box center [321, 117] width 49 height 7
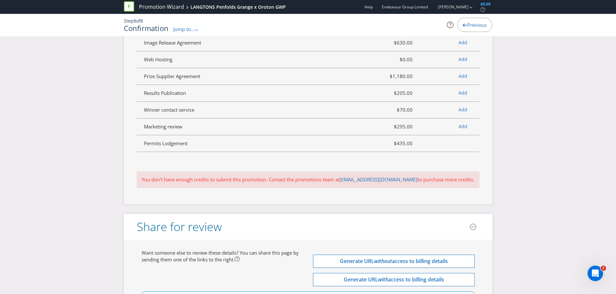
scroll to position [1801, 0]
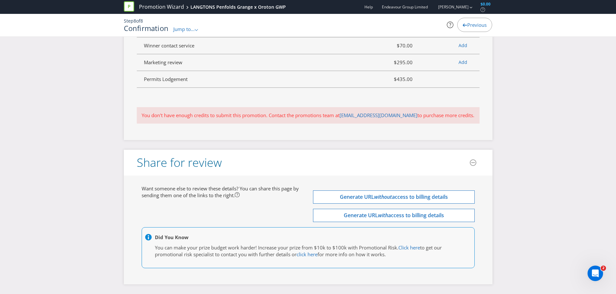
click at [304, 241] on div at bounding box center [311, 238] width 332 height 8
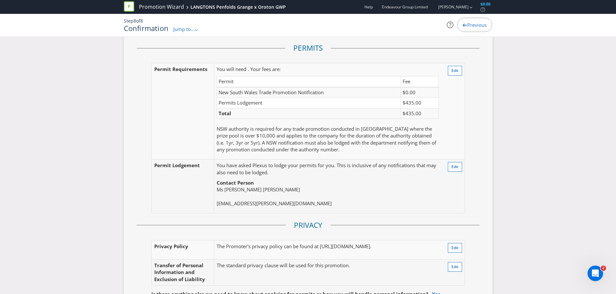
scroll to position [1196, 0]
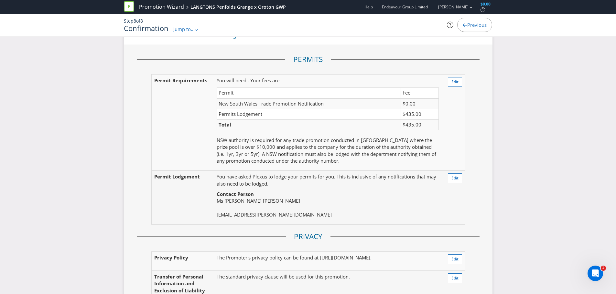
click at [277, 193] on p "Contact Person [PERSON_NAME] [PERSON_NAME][EMAIL_ADDRESS][PERSON_NAME][DOMAIN_N…" at bounding box center [328, 205] width 222 height 28
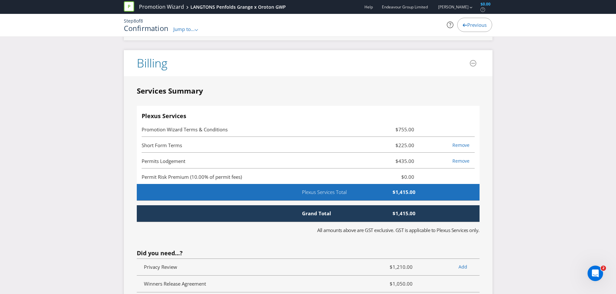
scroll to position [1486, 0]
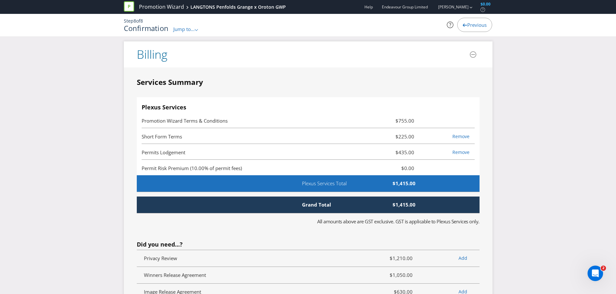
click at [256, 154] on span "Permits Lodgement" at bounding box center [253, 153] width 222 height 8
click at [457, 153] on link "Remove" at bounding box center [460, 152] width 17 height 6
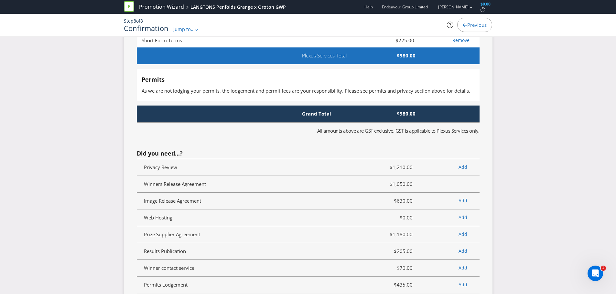
scroll to position [1549, 0]
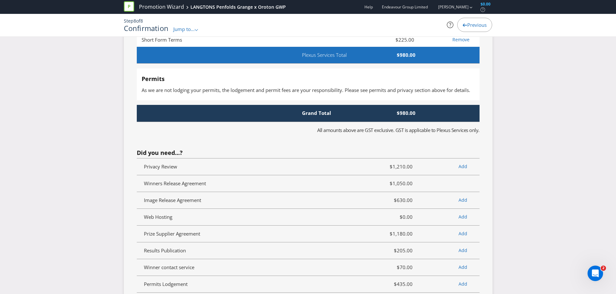
click at [416, 114] on span "$980.00" at bounding box center [383, 113] width 74 height 7
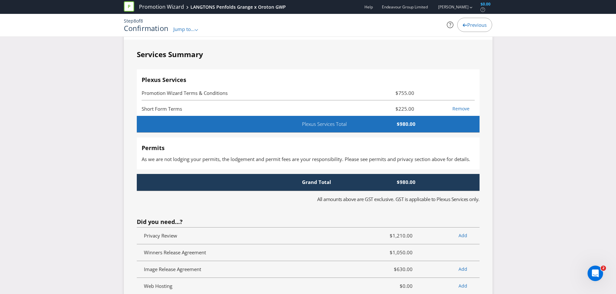
scroll to position [1480, 0]
